Goal: Information Seeking & Learning: Compare options

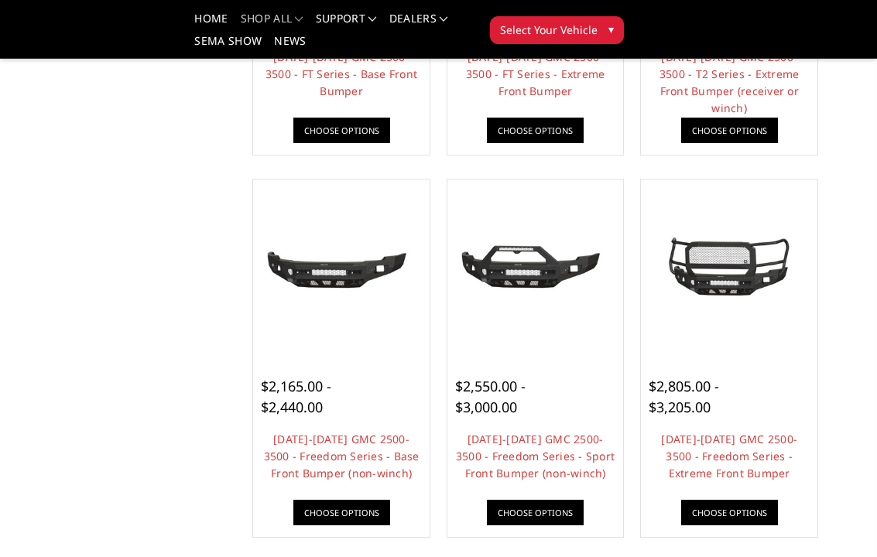
scroll to position [427, 0]
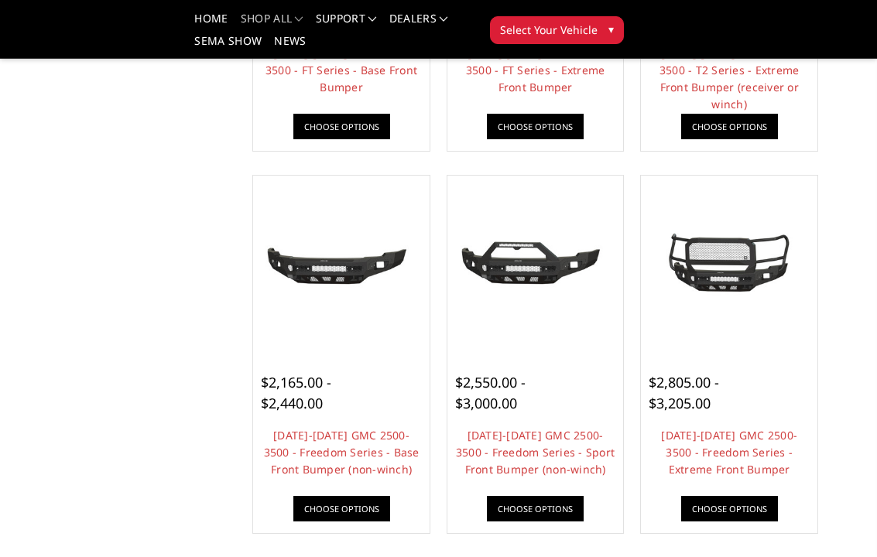
click at [507, 257] on img at bounding box center [535, 263] width 169 height 79
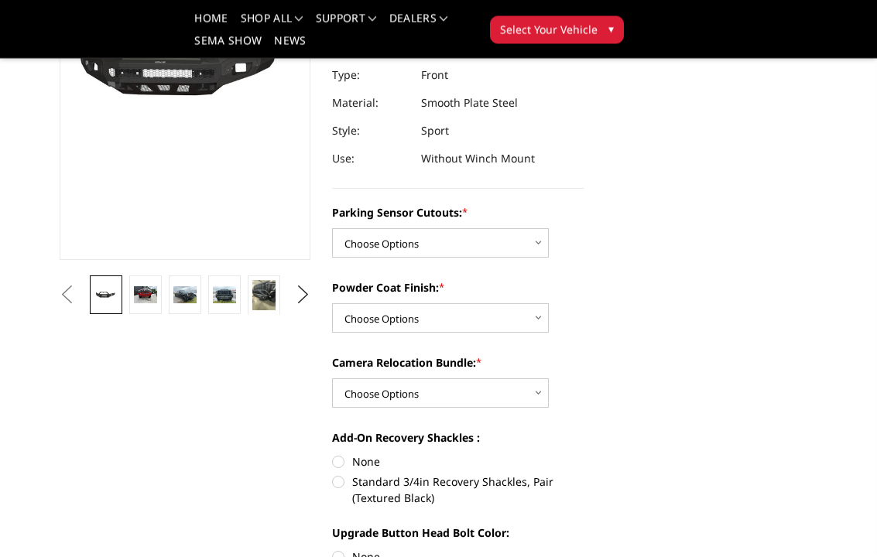
scroll to position [247, 0]
click at [145, 302] on img at bounding box center [145, 294] width 22 height 17
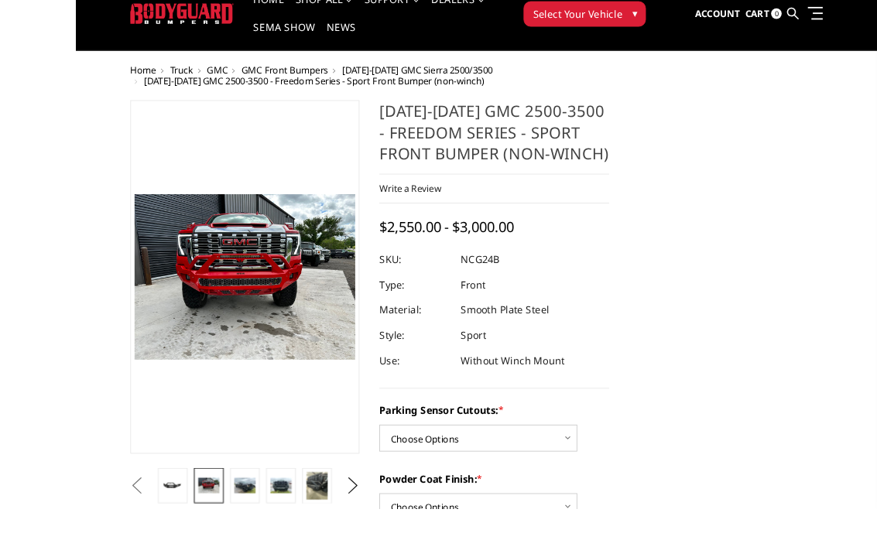
scroll to position [78, 0]
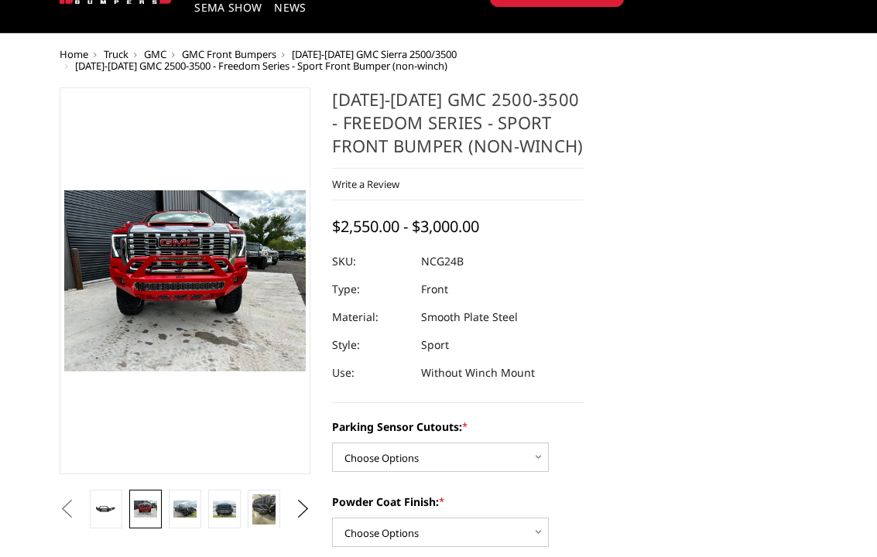
click at [194, 450] on img at bounding box center [184, 509] width 22 height 17
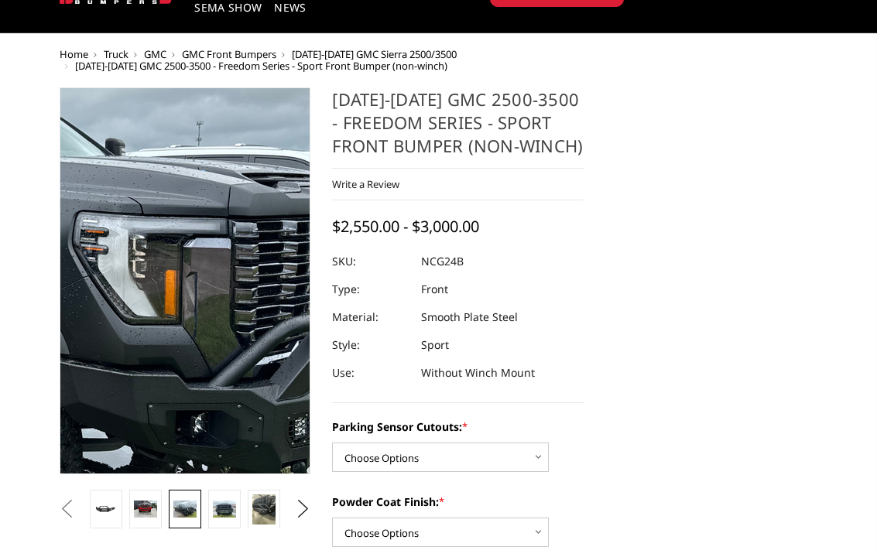
click at [246, 300] on img at bounding box center [5, 263] width 990 height 743
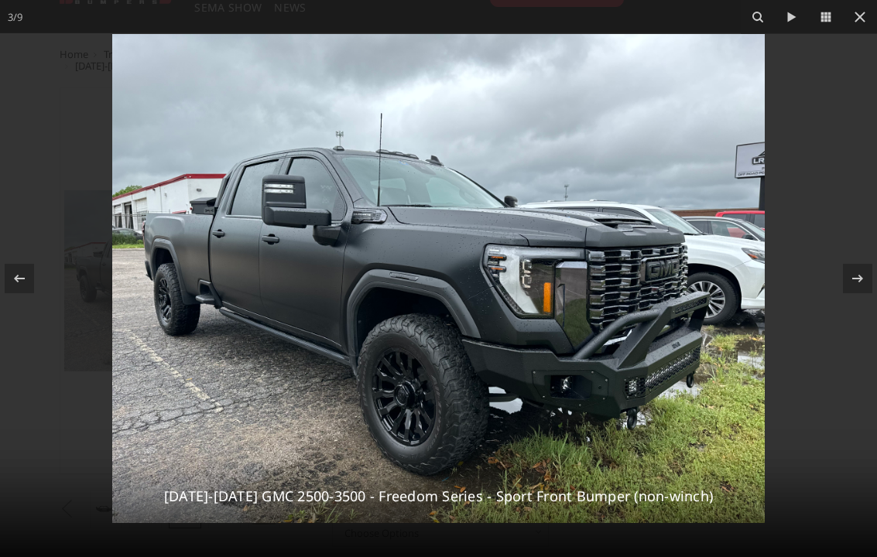
click at [871, 18] on button at bounding box center [859, 17] width 34 height 34
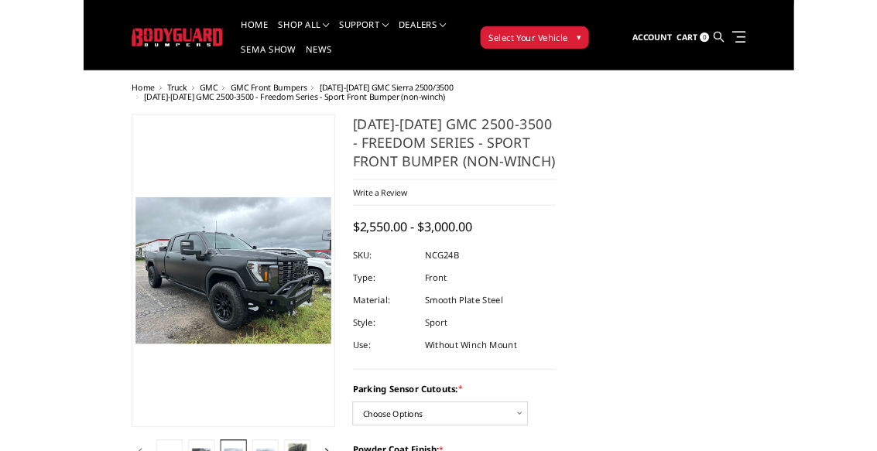
scroll to position [0, 0]
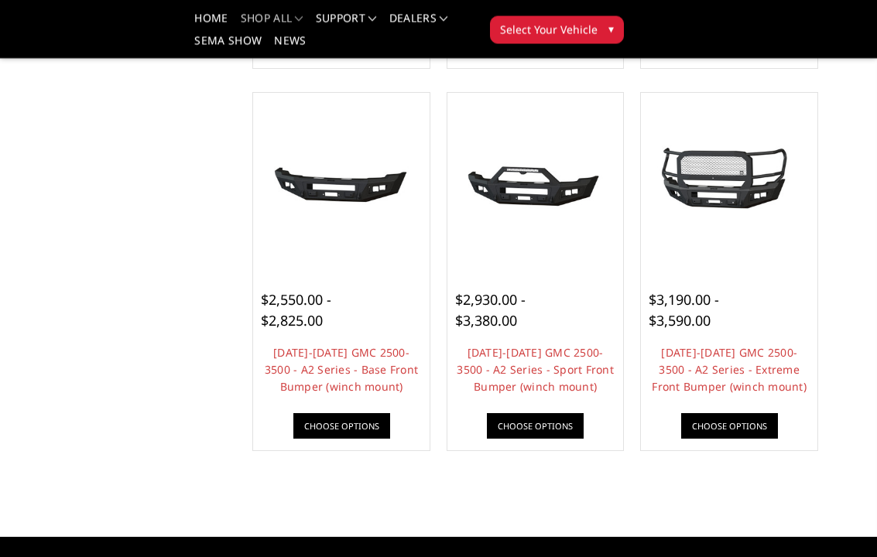
scroll to position [891, 0]
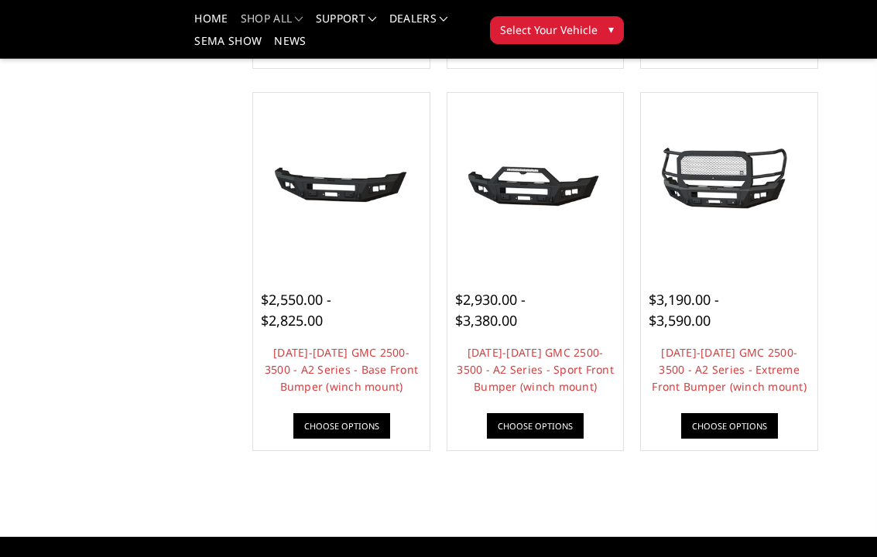
click at [332, 176] on img at bounding box center [341, 181] width 169 height 79
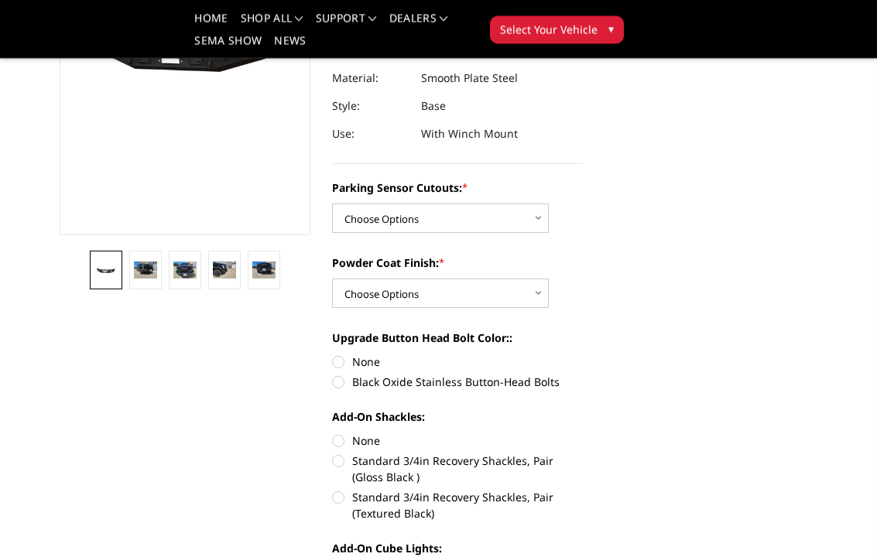
click at [149, 269] on img at bounding box center [145, 270] width 22 height 17
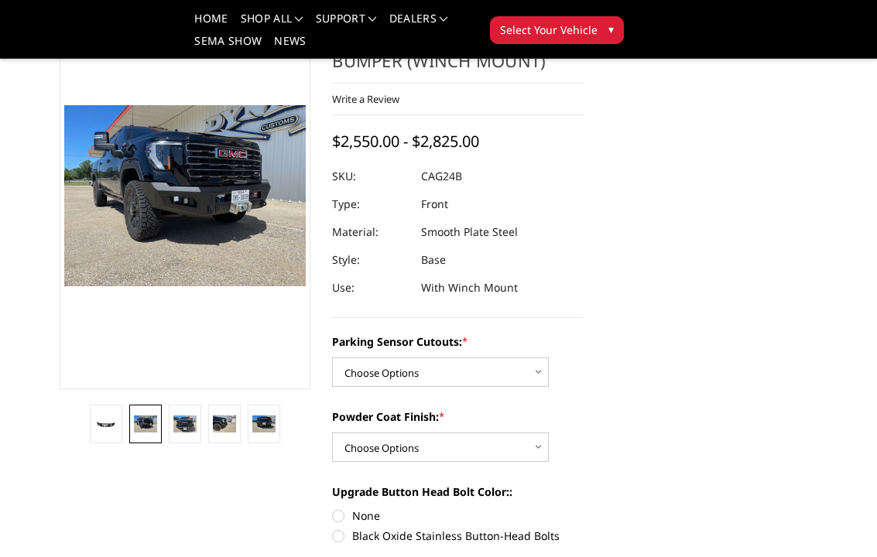
scroll to position [117, 0]
click at [181, 437] on link at bounding box center [185, 424] width 32 height 39
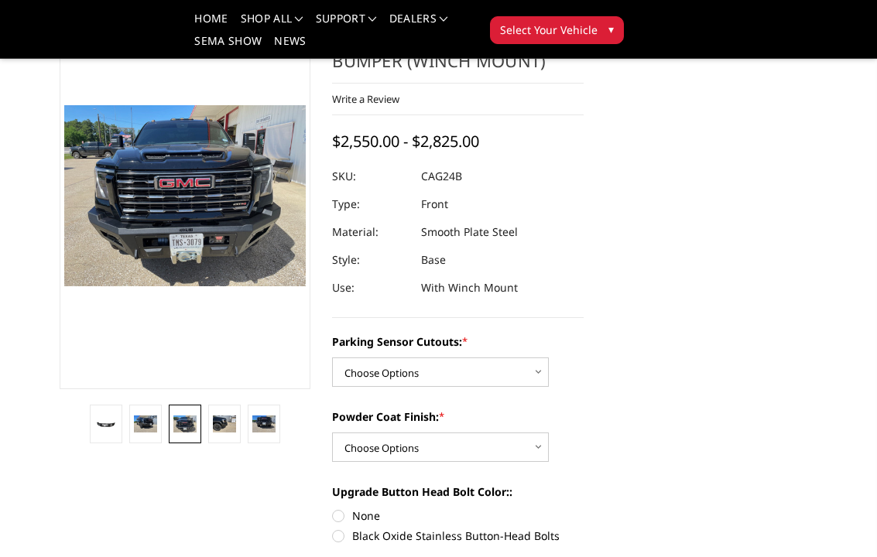
click at [232, 420] on img at bounding box center [224, 423] width 22 height 17
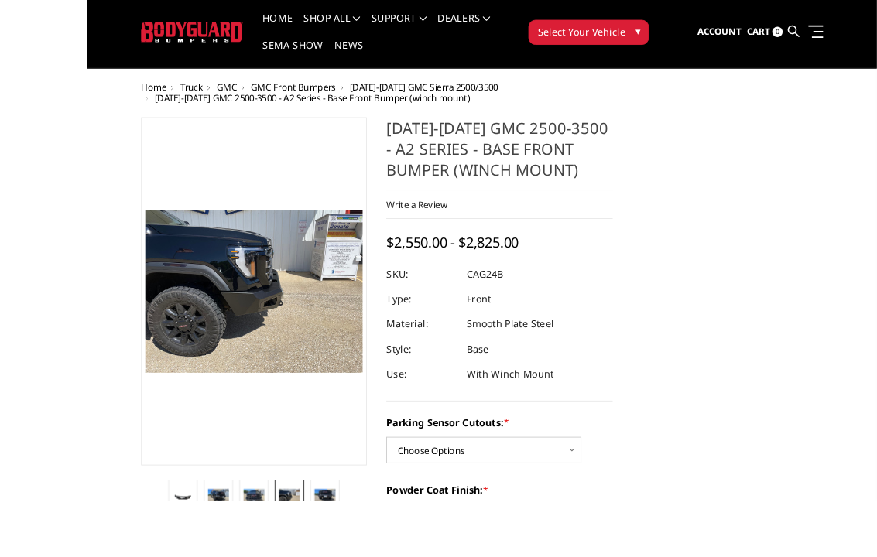
scroll to position [100, 0]
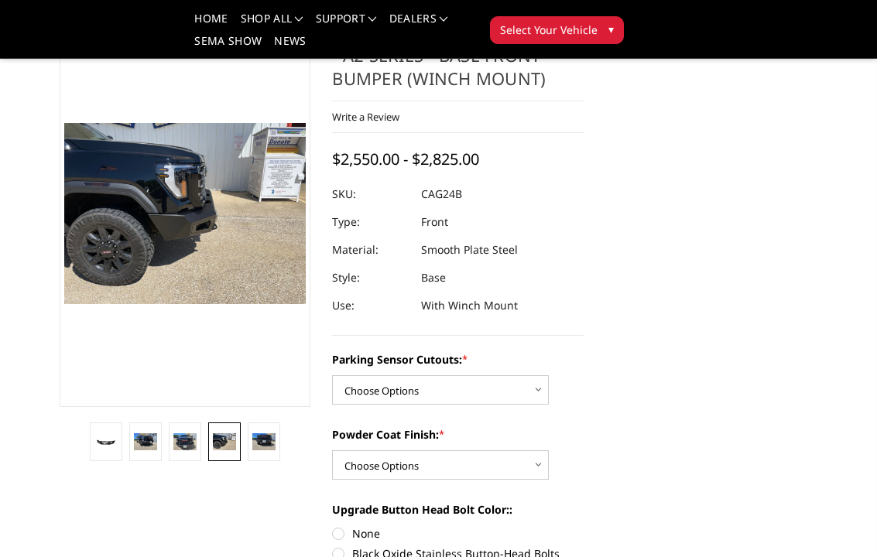
click at [276, 441] on link at bounding box center [264, 441] width 32 height 39
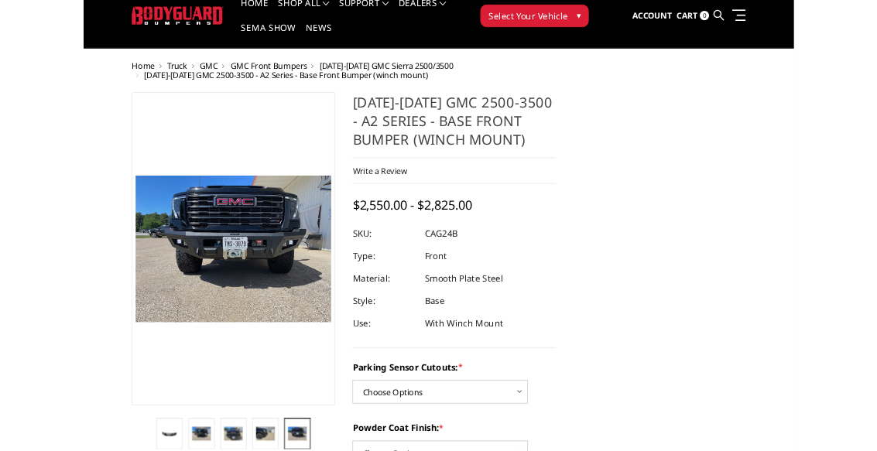
scroll to position [0, 0]
